Goal: Task Accomplishment & Management: Complete application form

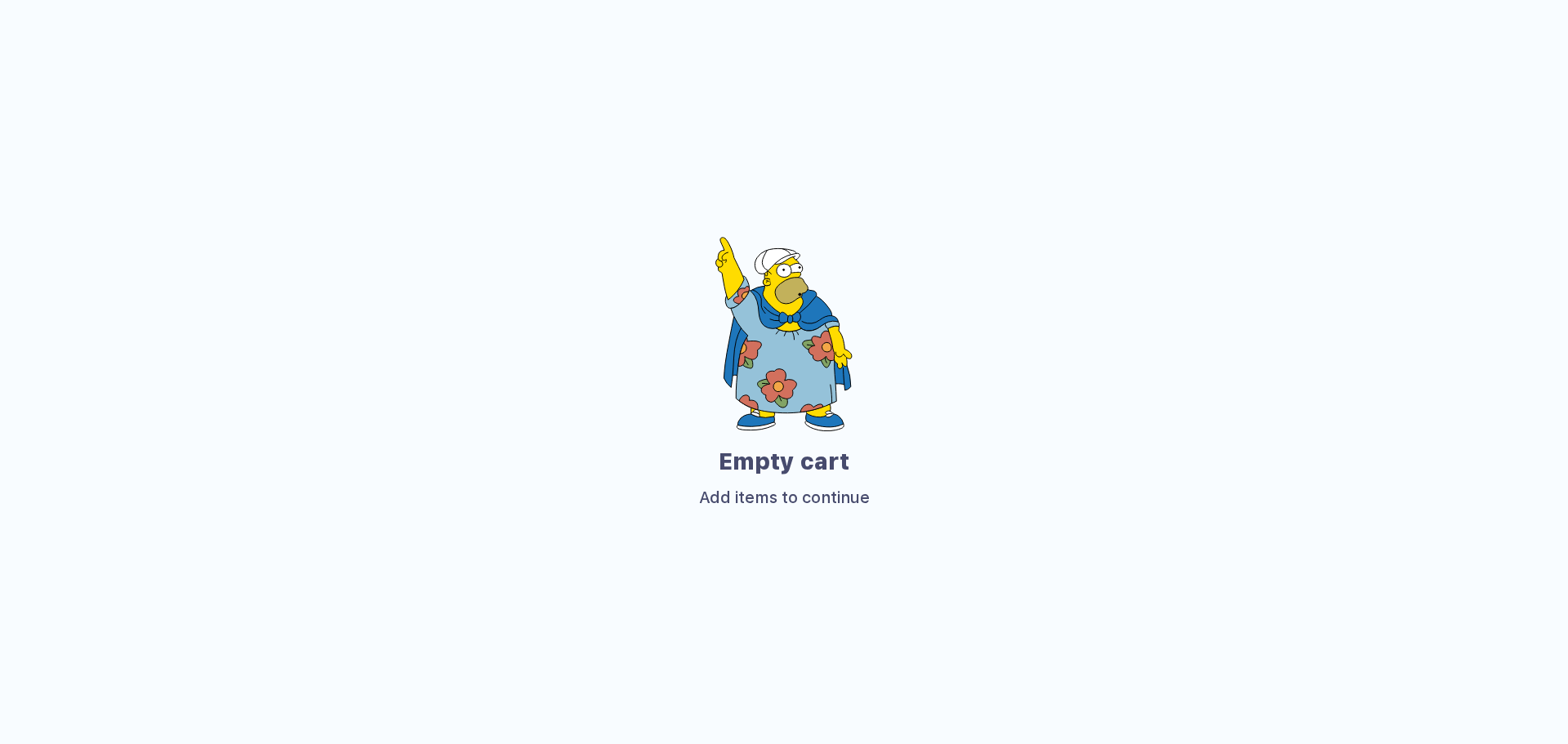
drag, startPoint x: 372, startPoint y: 334, endPoint x: 381, endPoint y: 330, distance: 9.8
click at [372, 334] on div at bounding box center [784, 334] width 1489 height 195
